Goal: Information Seeking & Learning: Learn about a topic

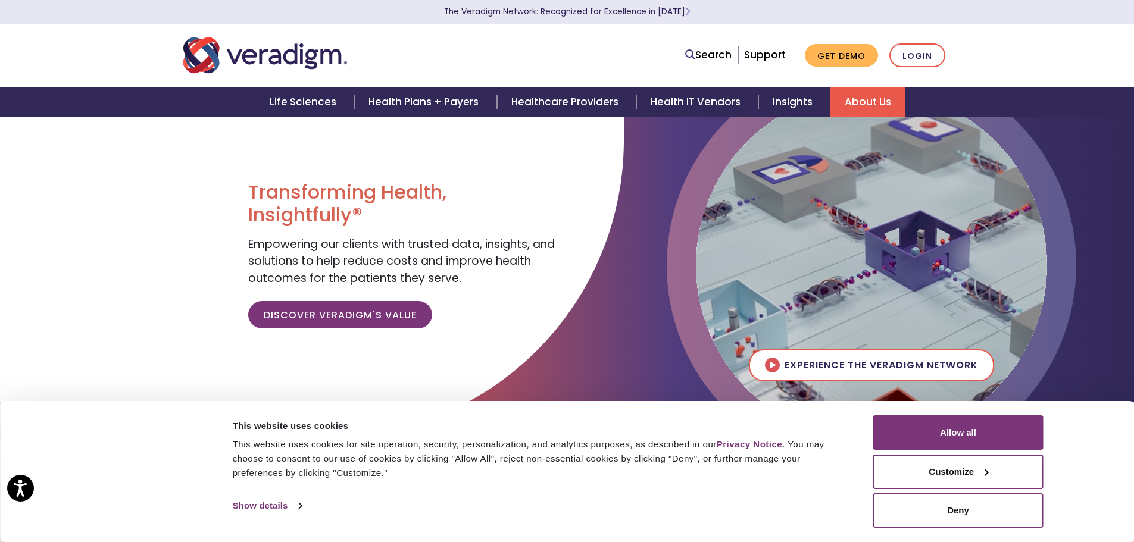
click at [852, 103] on link "About Us" at bounding box center [867, 102] width 75 height 30
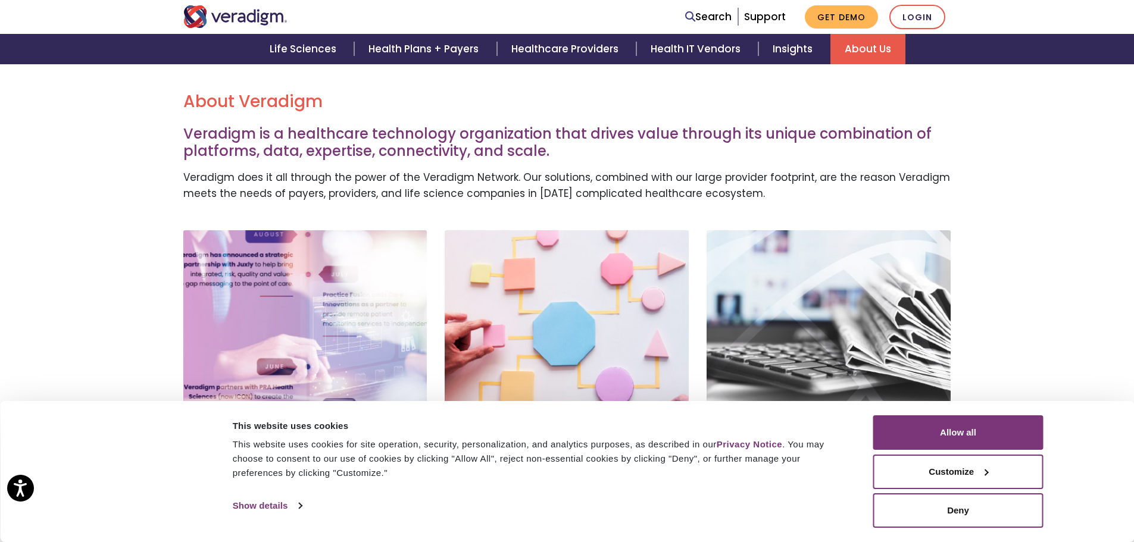
scroll to position [318, 0]
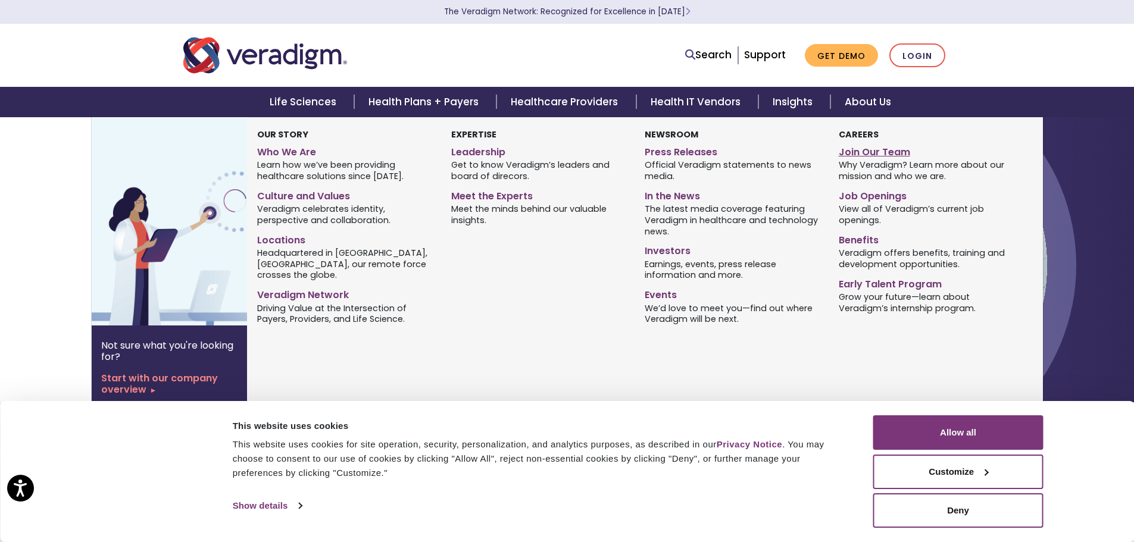
click at [864, 157] on link "Join Our Team" at bounding box center [927, 150] width 176 height 17
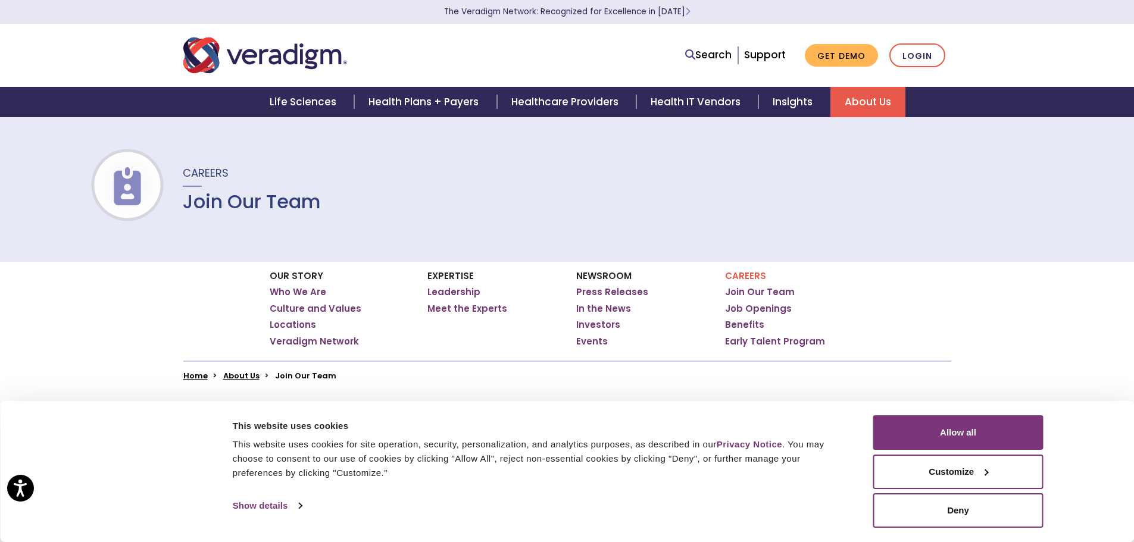
click at [761, 315] on ul "Join Our Team Job Openings Benefits Early Talent Program" at bounding box center [795, 316] width 140 height 61
click at [760, 307] on link "Job Openings" at bounding box center [758, 309] width 67 height 12
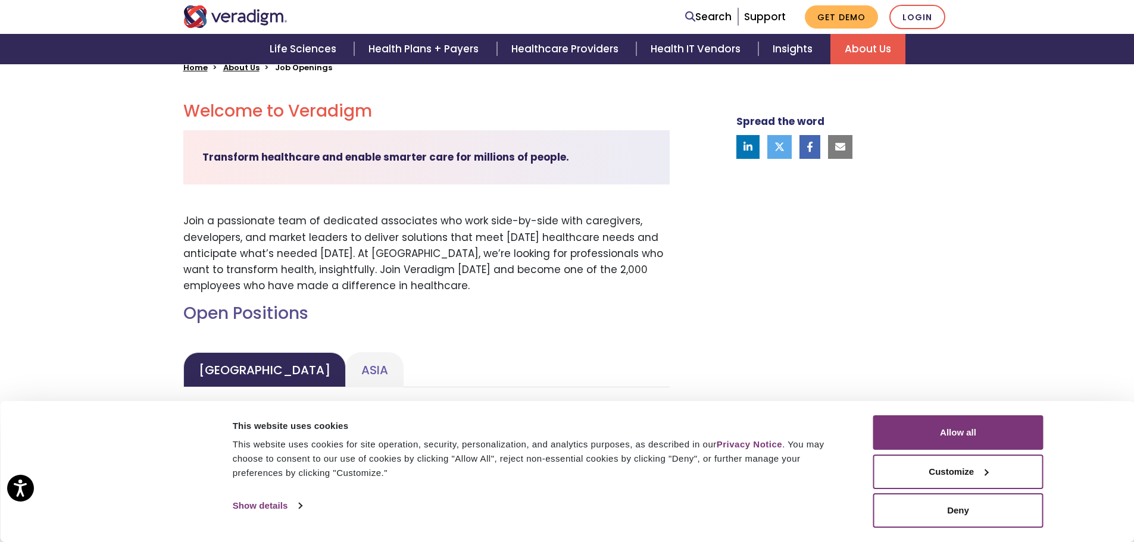
scroll to position [330, 0]
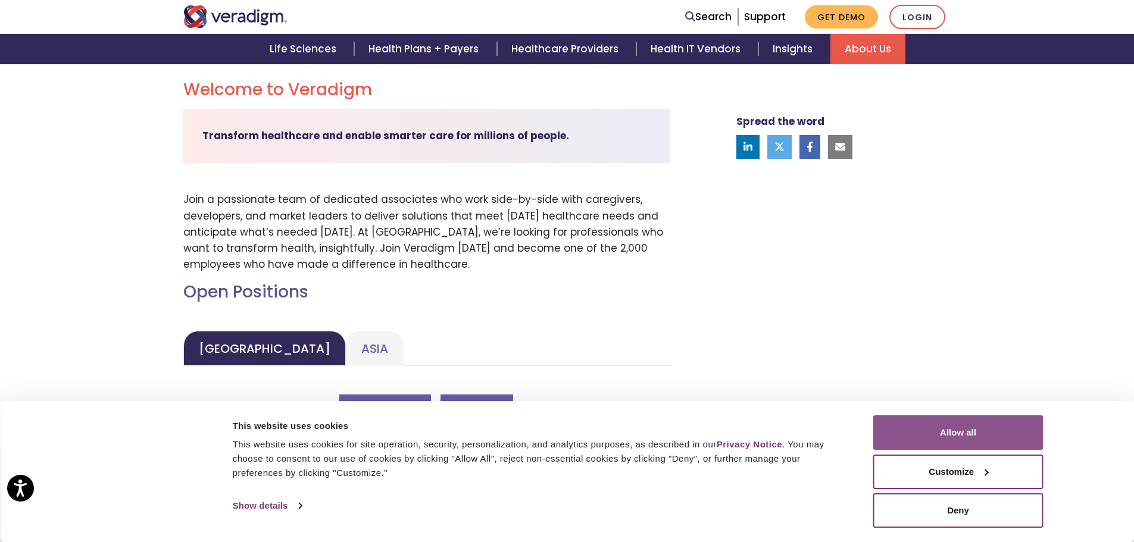
click at [949, 428] on button "Allow all" at bounding box center [958, 432] width 170 height 35
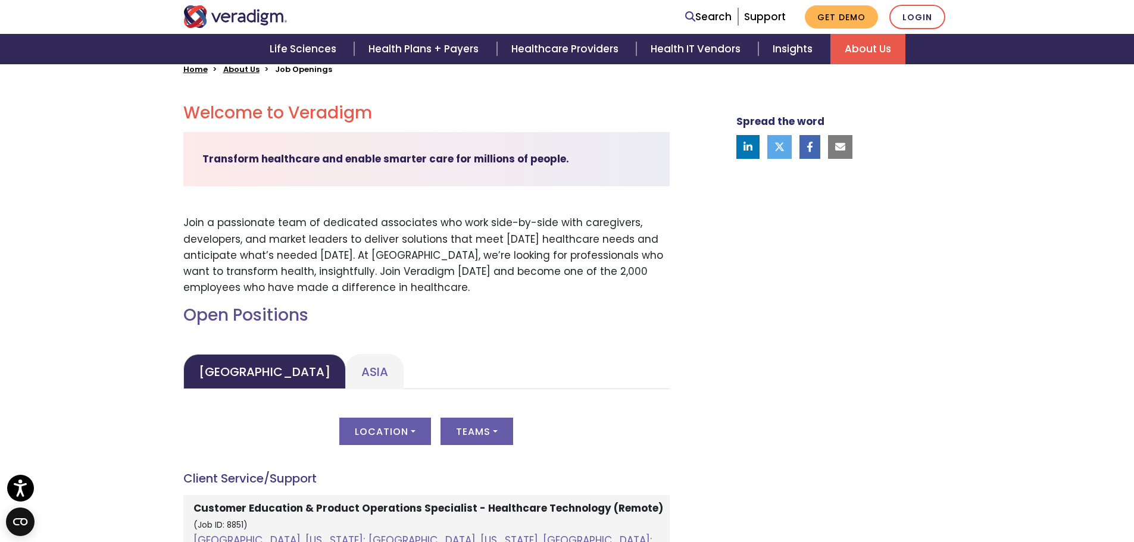
scroll to position [0, 0]
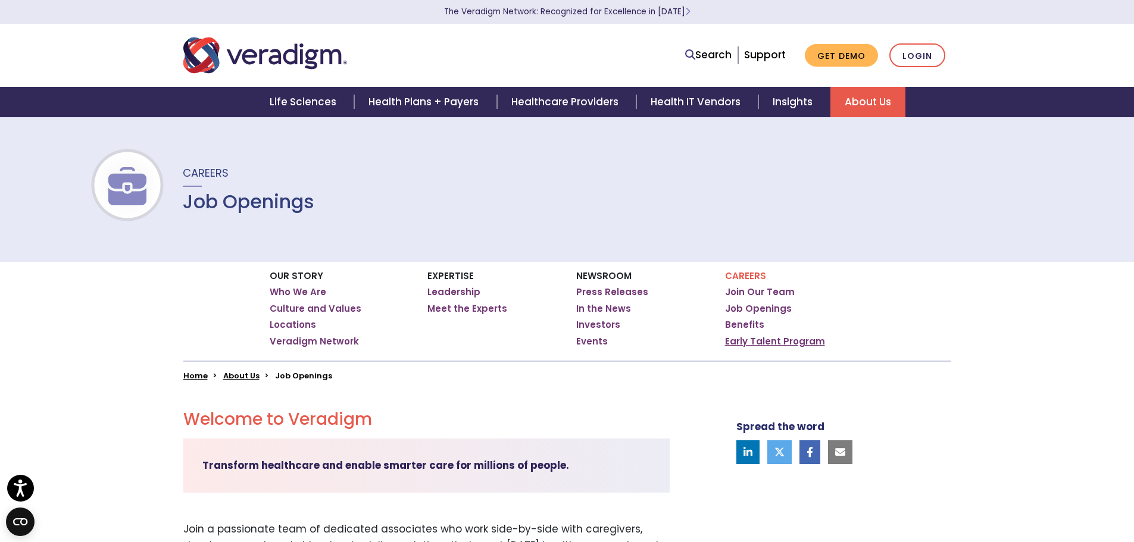
click at [760, 346] on link "Early Talent Program" at bounding box center [775, 342] width 100 height 12
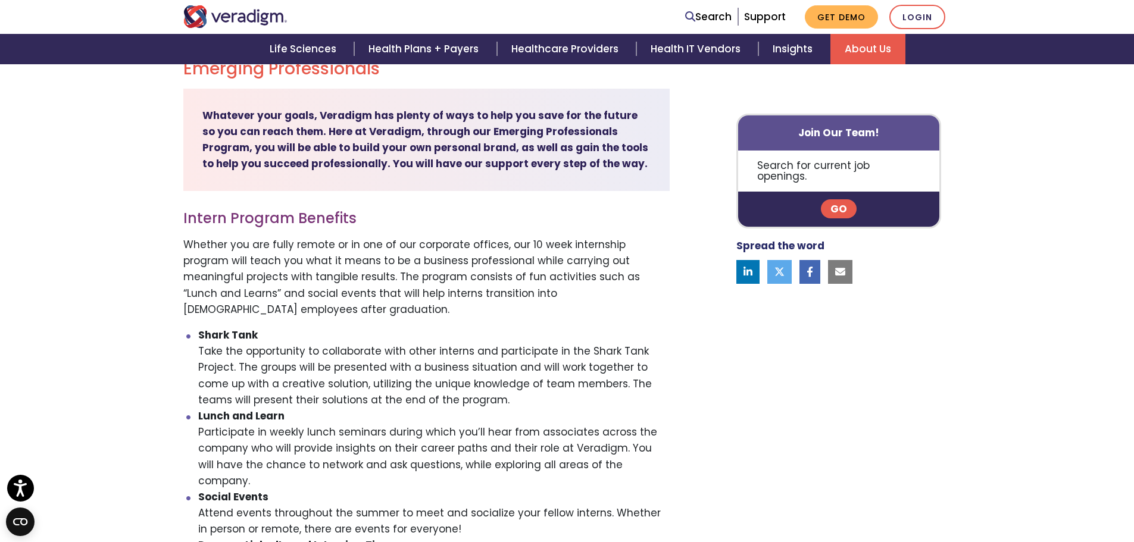
scroll to position [470, 0]
